Goal: Transaction & Acquisition: Purchase product/service

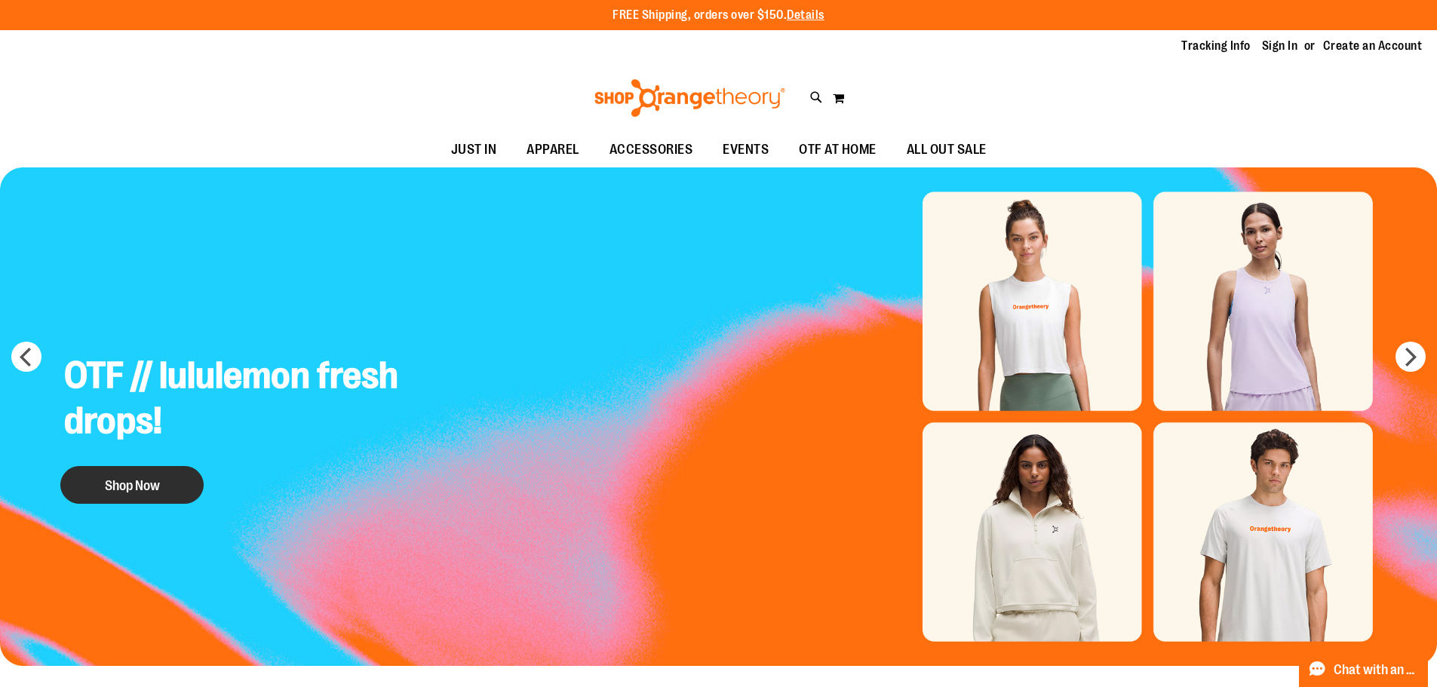
click at [127, 474] on button "Shop Now" at bounding box center [131, 485] width 143 height 38
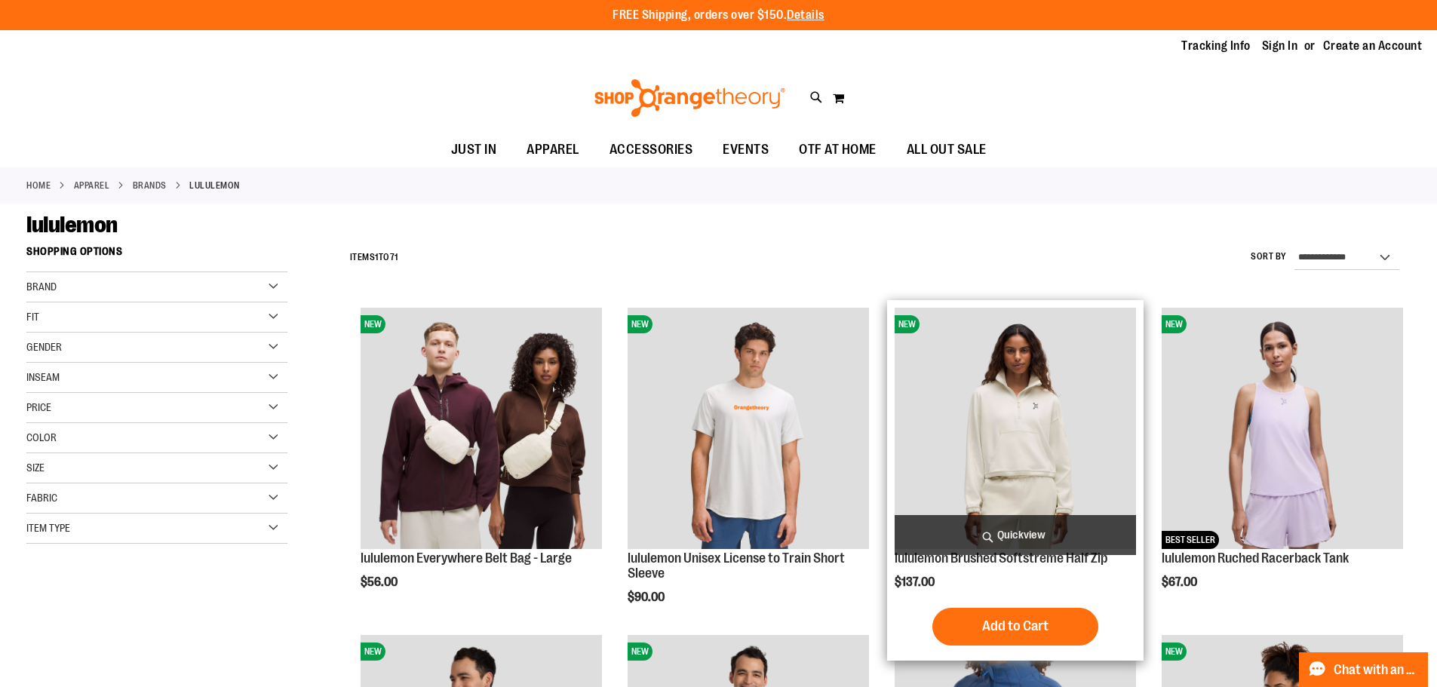
click at [1047, 480] on img "product" at bounding box center [1015, 428] width 241 height 241
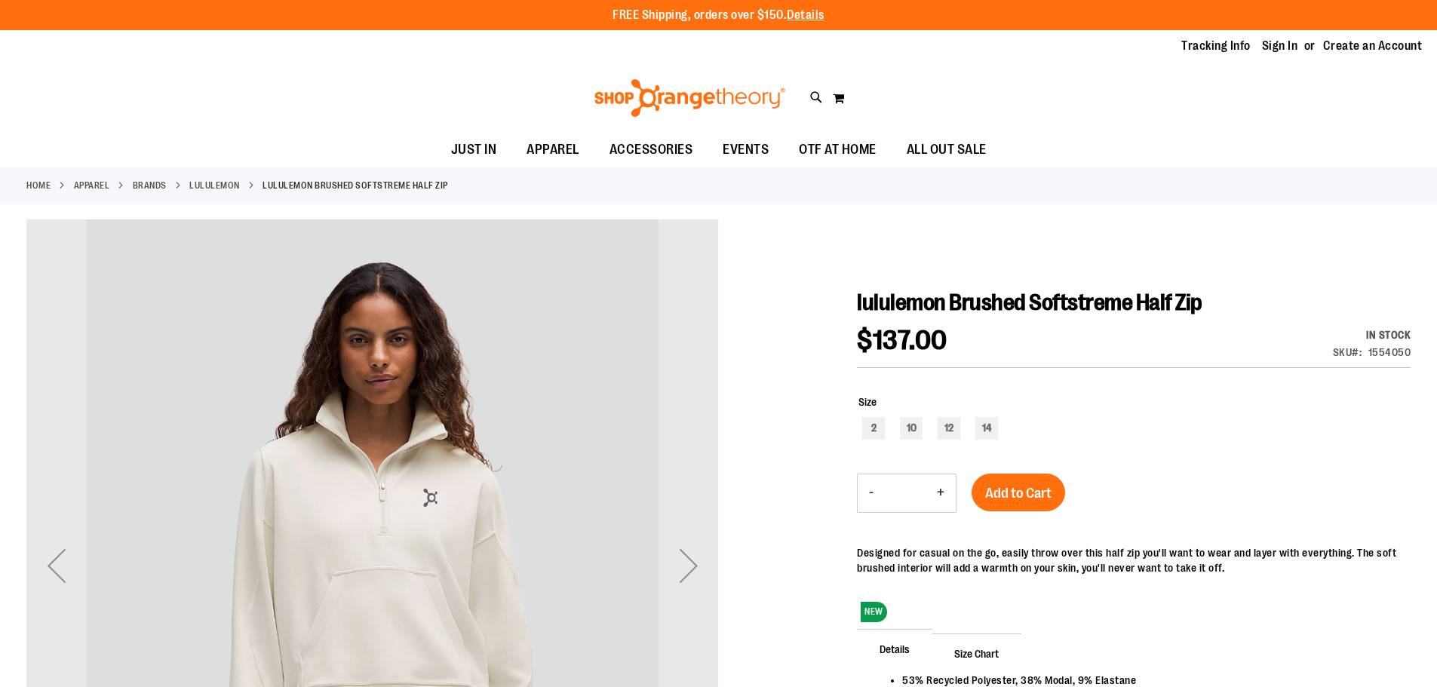
click at [1269, 41] on link "Sign In" at bounding box center [1280, 46] width 36 height 17
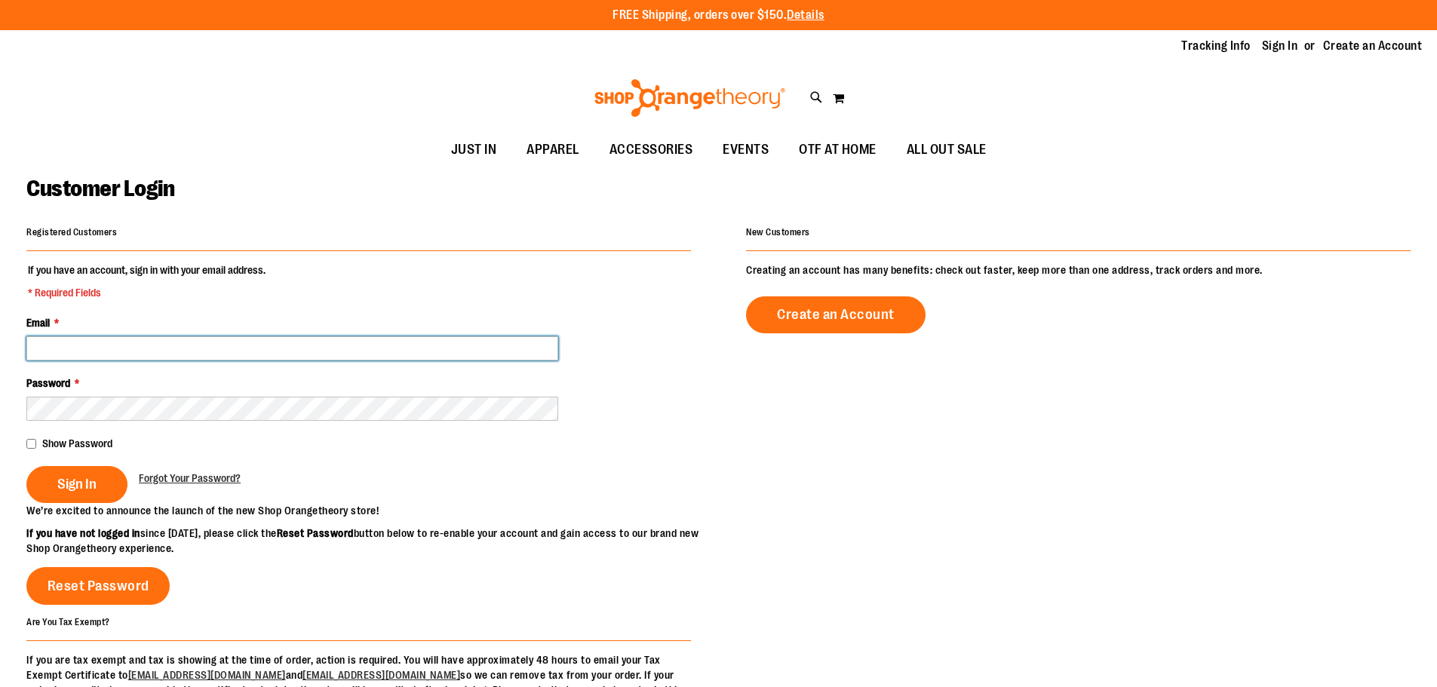
click at [244, 351] on input "Email *" at bounding box center [292, 348] width 532 height 24
type input "*"
type input "**********"
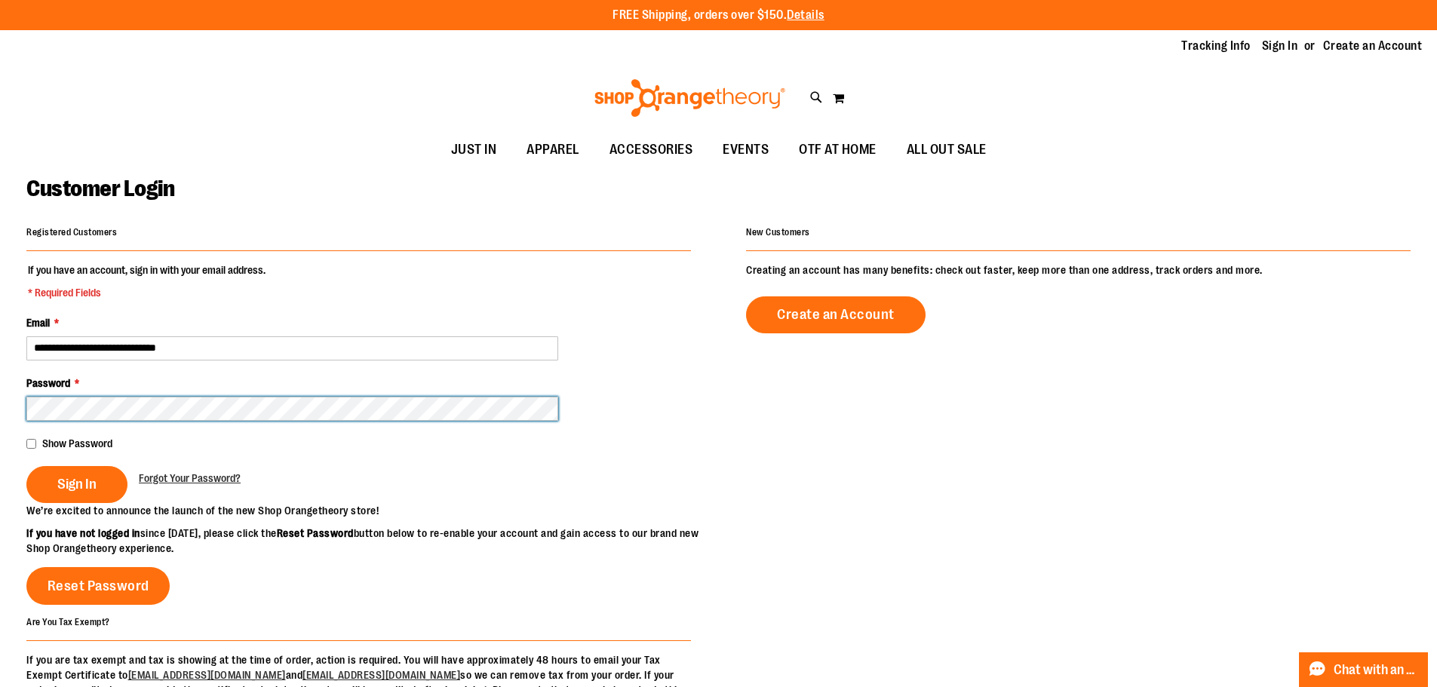
click at [26, 466] on button "Sign In" at bounding box center [76, 484] width 101 height 37
